Goal: Task Accomplishment & Management: Manage account settings

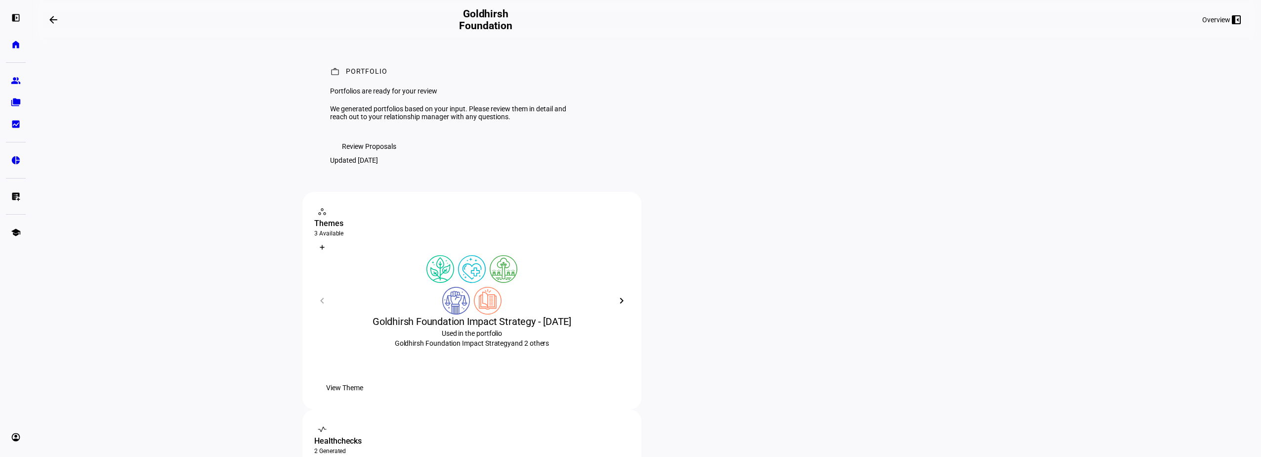
click at [384, 156] on span "Review Proposals" at bounding box center [369, 146] width 54 height 20
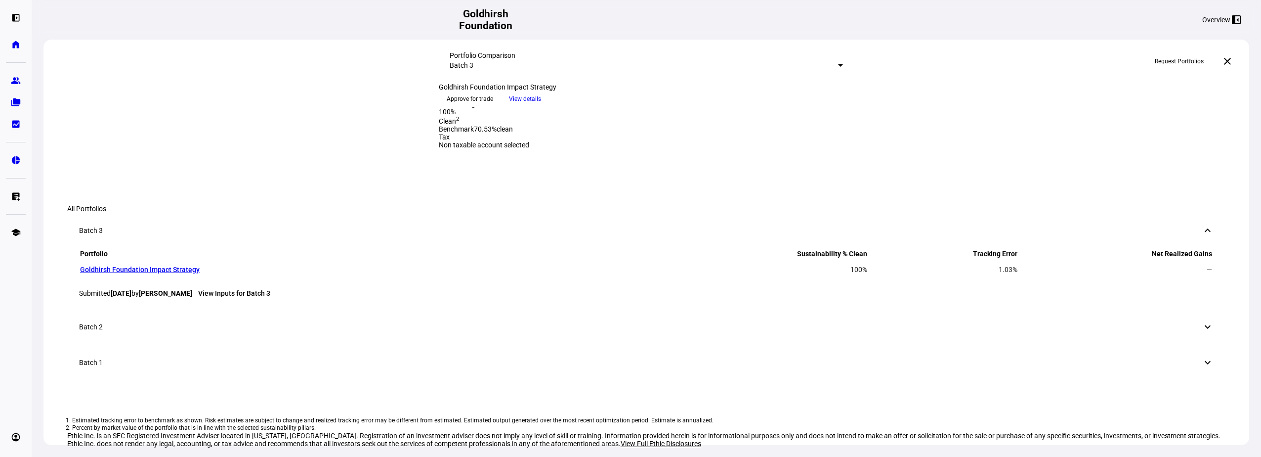
scroll to position [105, 0]
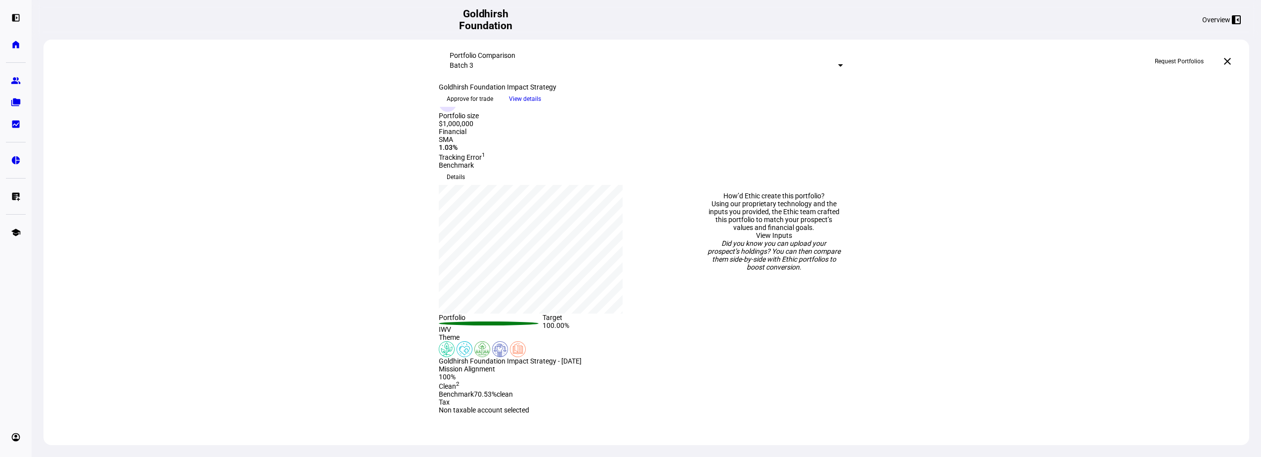
click at [493, 107] on span "Approve for trade" at bounding box center [470, 99] width 46 height 16
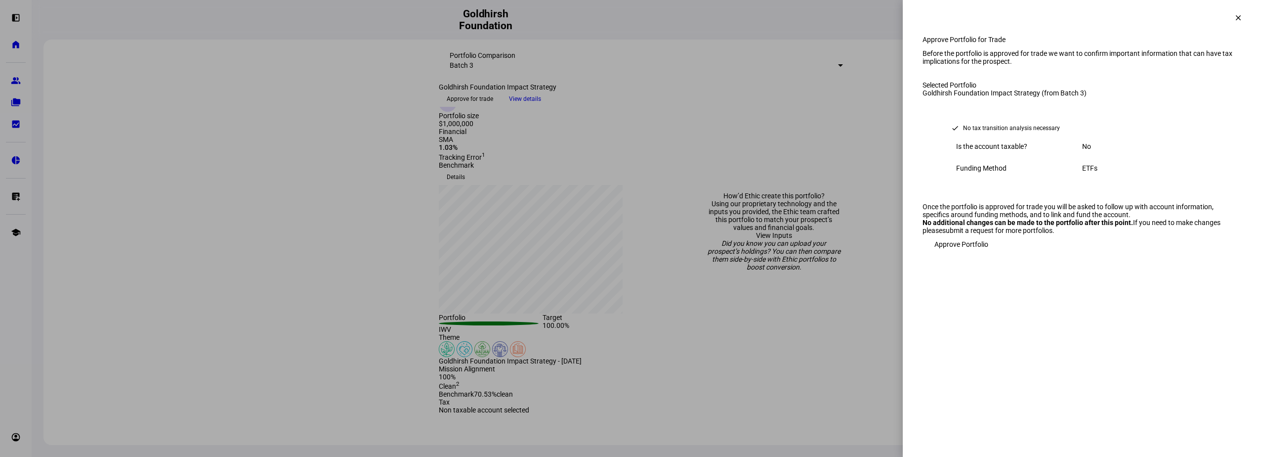
click at [1089, 172] on div "ETFs" at bounding box center [1145, 168] width 126 height 8
drag, startPoint x: 1015, startPoint y: 284, endPoint x: 1064, endPoint y: 282, distance: 48.5
click at [1064, 218] on div "Once the portfolio is approved for trade you will be asked to follow up with ac…" at bounding box center [1082, 211] width 319 height 16
drag, startPoint x: 1064, startPoint y: 282, endPoint x: 1066, endPoint y: 291, distance: 8.6
click at [1068, 218] on div "Once the portfolio is approved for trade you will be asked to follow up with ac…" at bounding box center [1082, 211] width 319 height 16
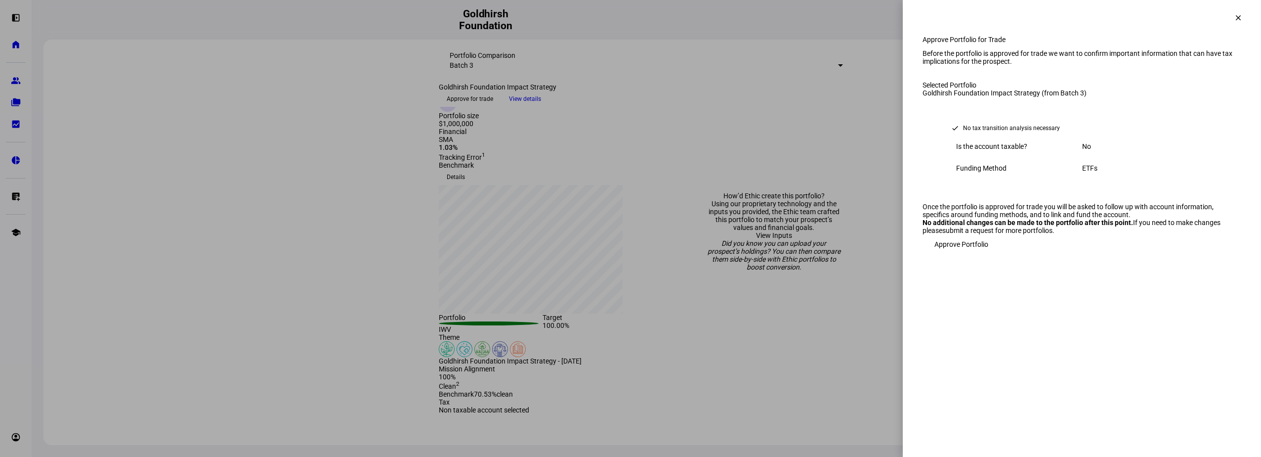
drag, startPoint x: 1011, startPoint y: 301, endPoint x: 1087, endPoint y: 303, distance: 75.6
click at [1087, 254] on div "Once the portfolio is approved for trade you will be asked to follow up with ac…" at bounding box center [1082, 228] width 319 height 51
drag, startPoint x: 1087, startPoint y: 303, endPoint x: 1115, endPoint y: 313, distance: 30.2
click at [1115, 226] on strong "No additional changes can be made to the portfolio after this point." at bounding box center [1028, 222] width 211 height 8
click at [1099, 226] on strong "No additional changes can be made to the portfolio after this point." at bounding box center [1028, 222] width 211 height 8
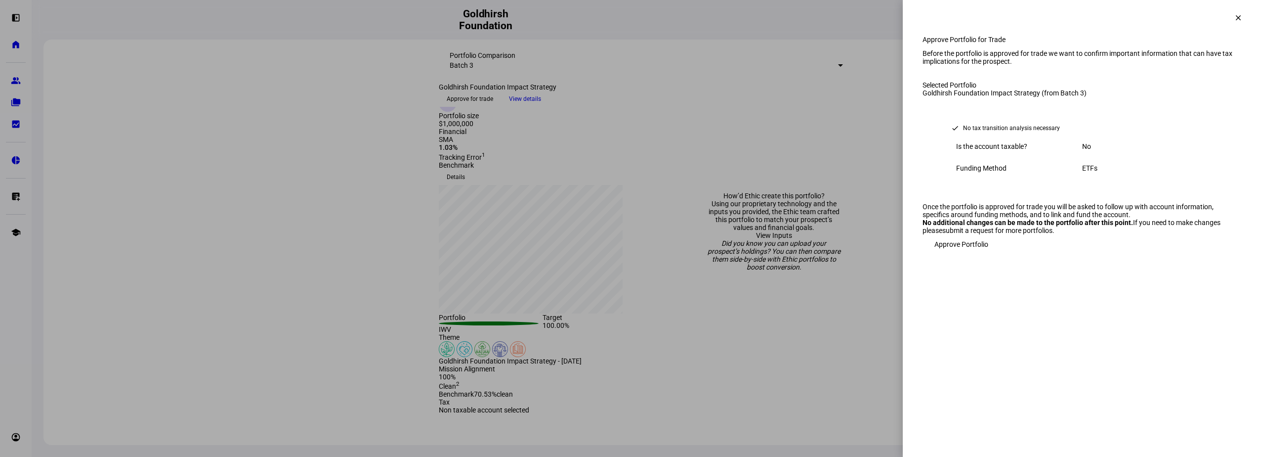
click at [1234, 18] on mat-icon "clear" at bounding box center [1238, 17] width 9 height 9
